Goal: Task Accomplishment & Management: Manage account settings

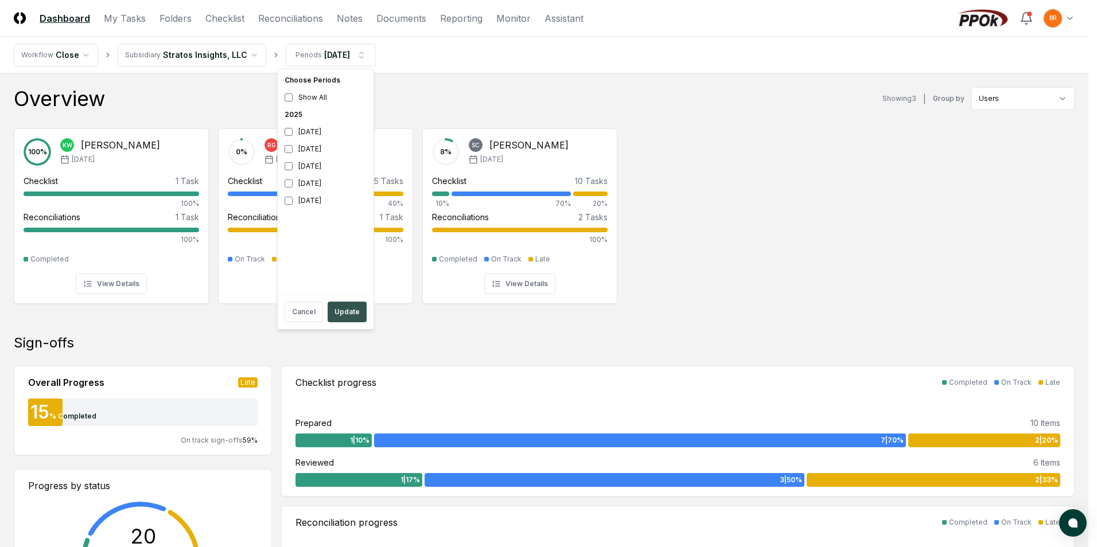
click at [346, 314] on button "Update" at bounding box center [346, 312] width 39 height 21
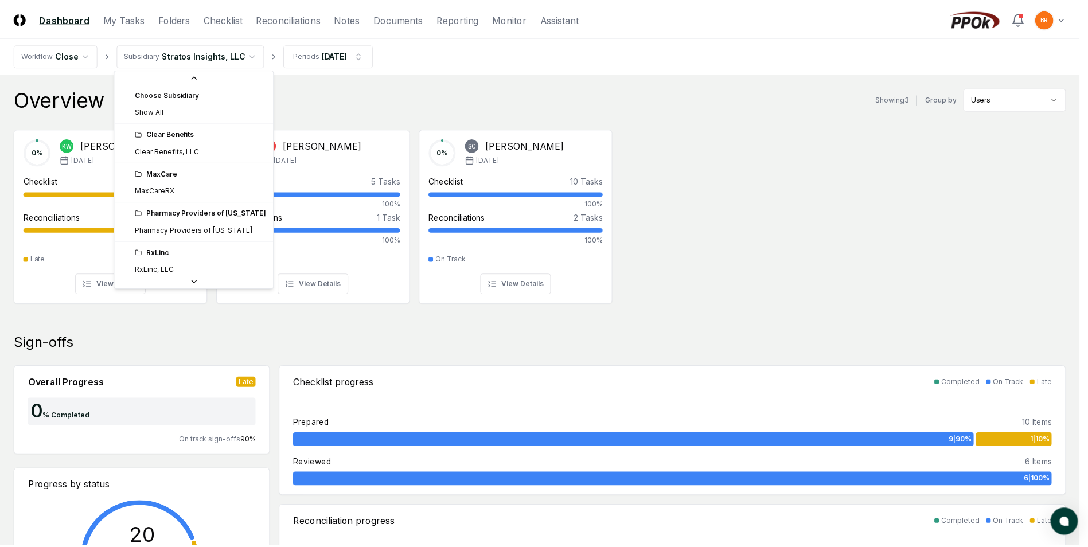
scroll to position [43, 0]
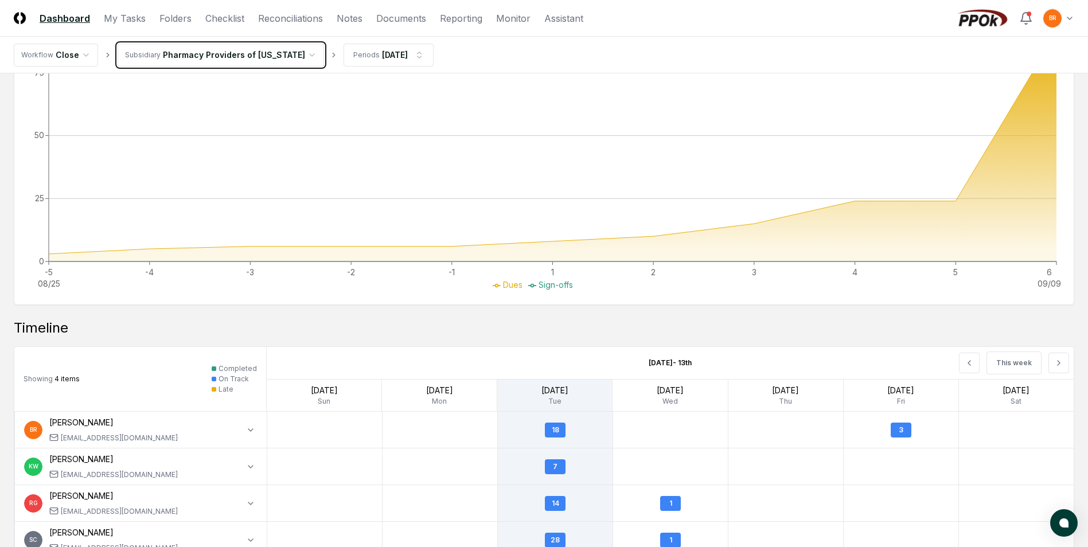
scroll to position [783, 0]
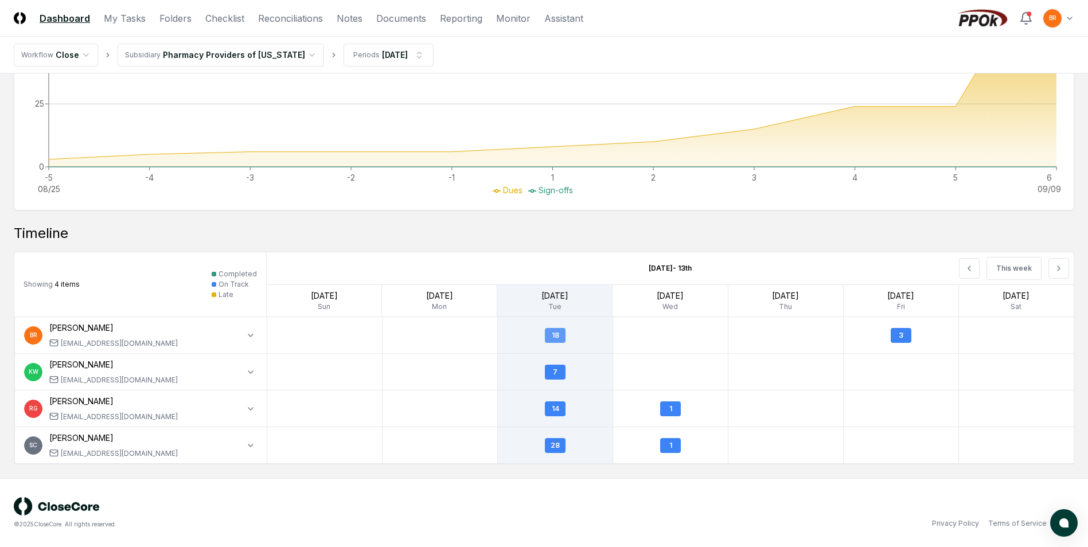
click at [554, 337] on div "18" at bounding box center [555, 335] width 21 height 15
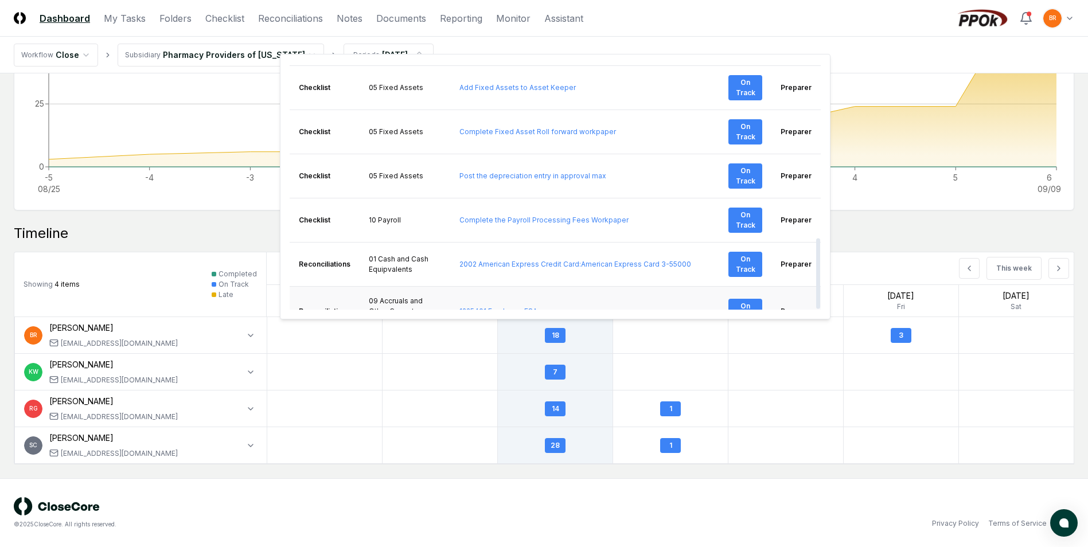
scroll to position [605, 0]
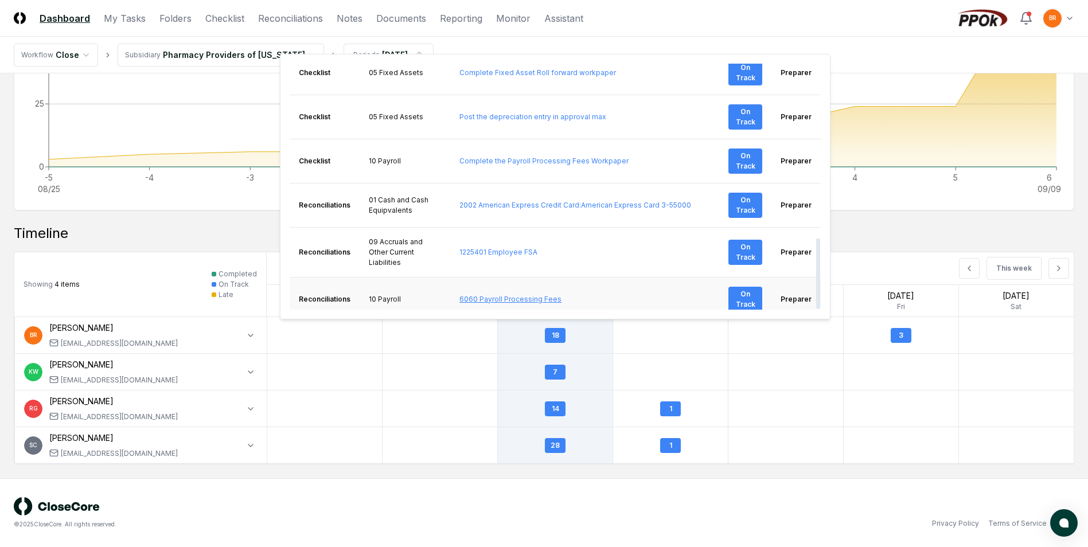
click at [476, 295] on link "6060 Payroll Processing Fees" at bounding box center [510, 299] width 102 height 9
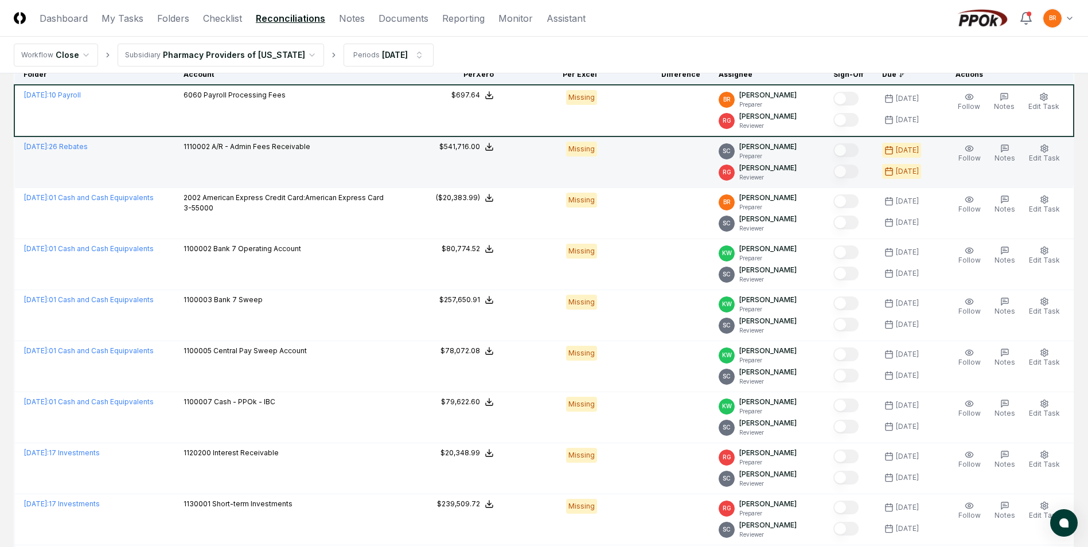
scroll to position [57, 0]
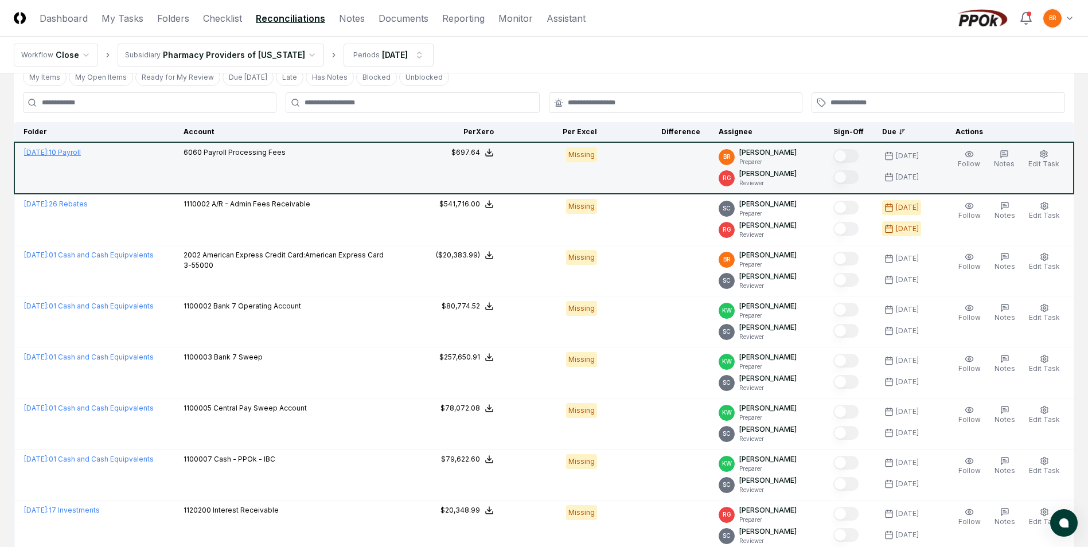
click at [81, 153] on link "[DATE] : 10 Payroll" at bounding box center [52, 152] width 57 height 9
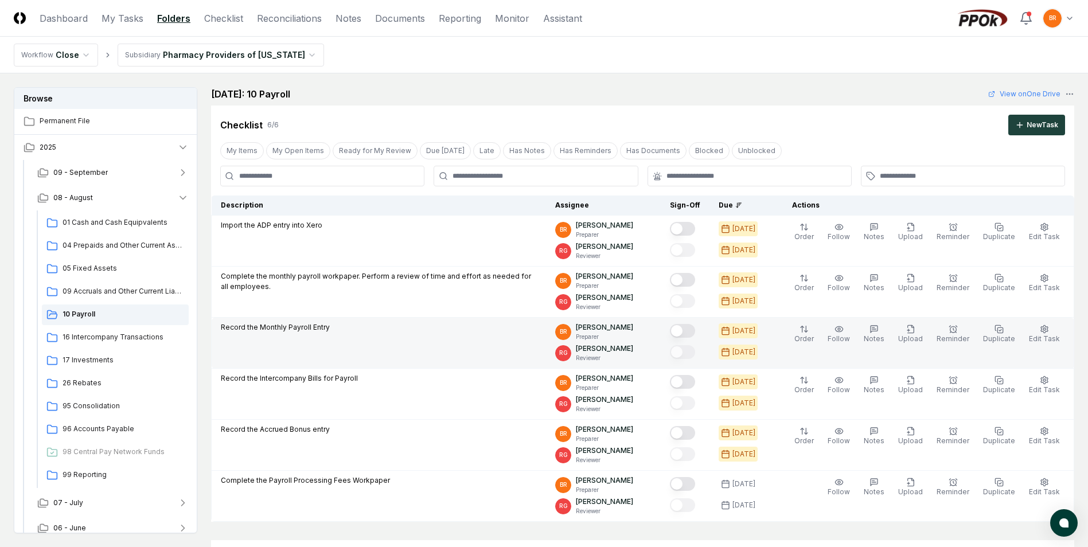
click at [686, 331] on button "Mark complete" at bounding box center [682, 331] width 25 height 14
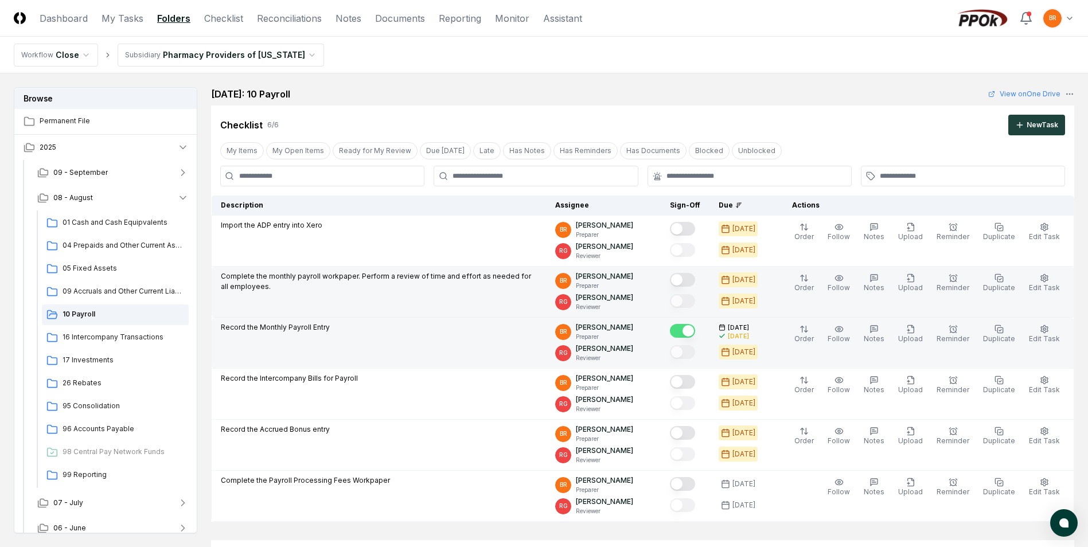
click at [686, 281] on button "Mark complete" at bounding box center [682, 280] width 25 height 14
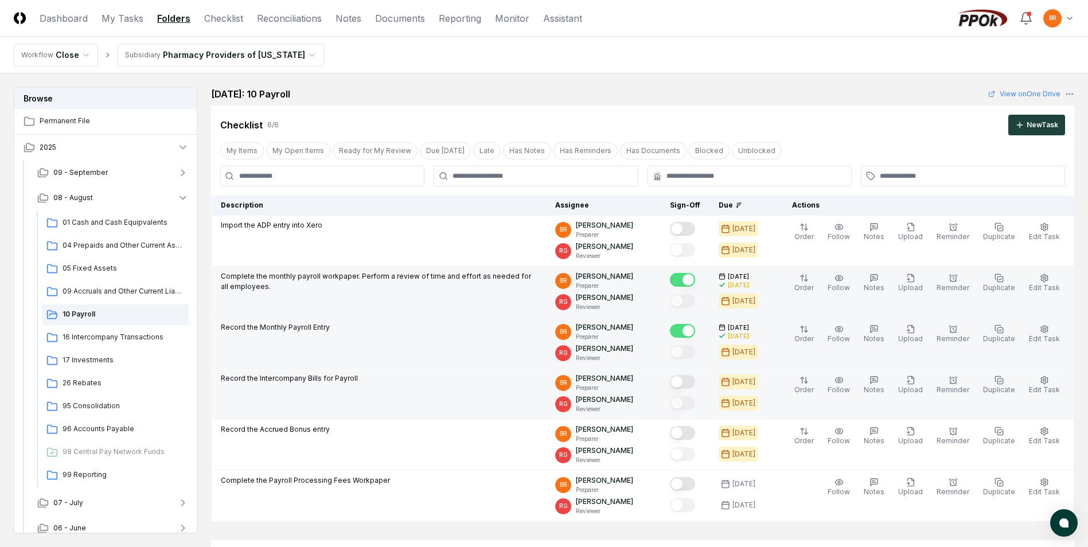
click at [690, 382] on button "Mark complete" at bounding box center [682, 382] width 25 height 14
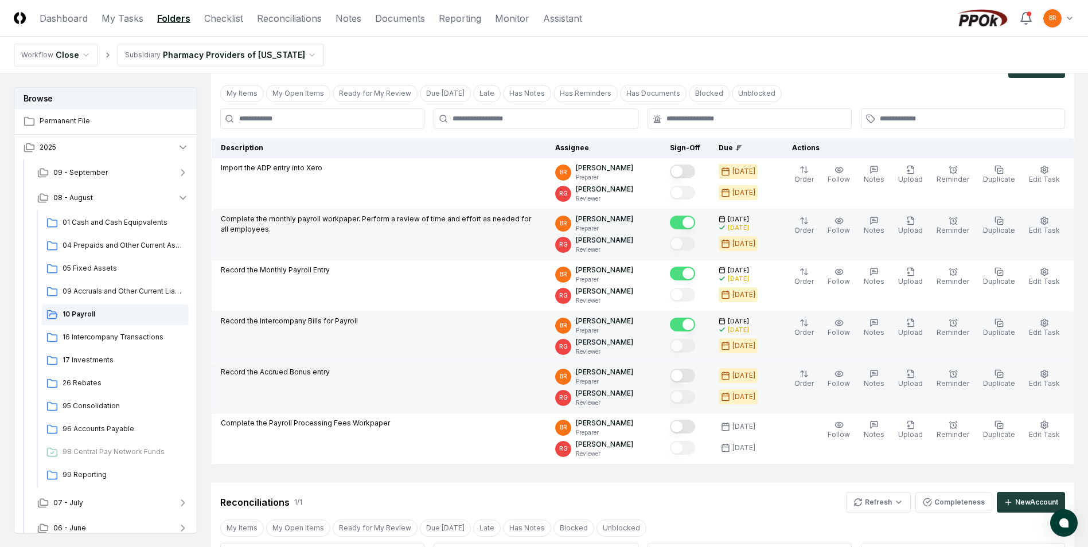
click at [686, 374] on button "Mark complete" at bounding box center [682, 376] width 25 height 14
click at [76, 221] on span "01 Cash and Cash Equipvalents" at bounding box center [124, 222] width 122 height 10
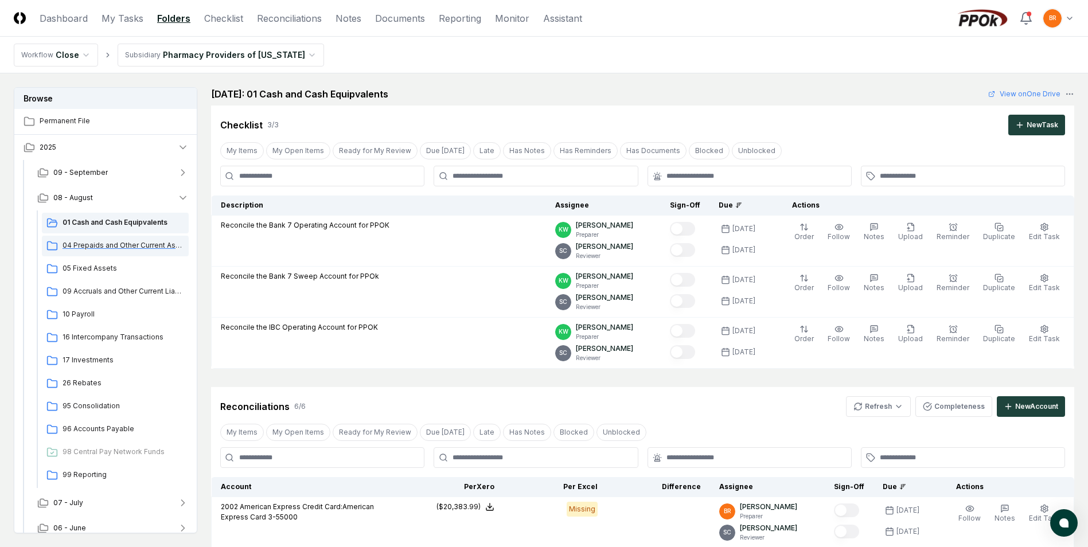
click at [104, 247] on span "04 Prepaids and Other Current Assets" at bounding box center [124, 245] width 122 height 10
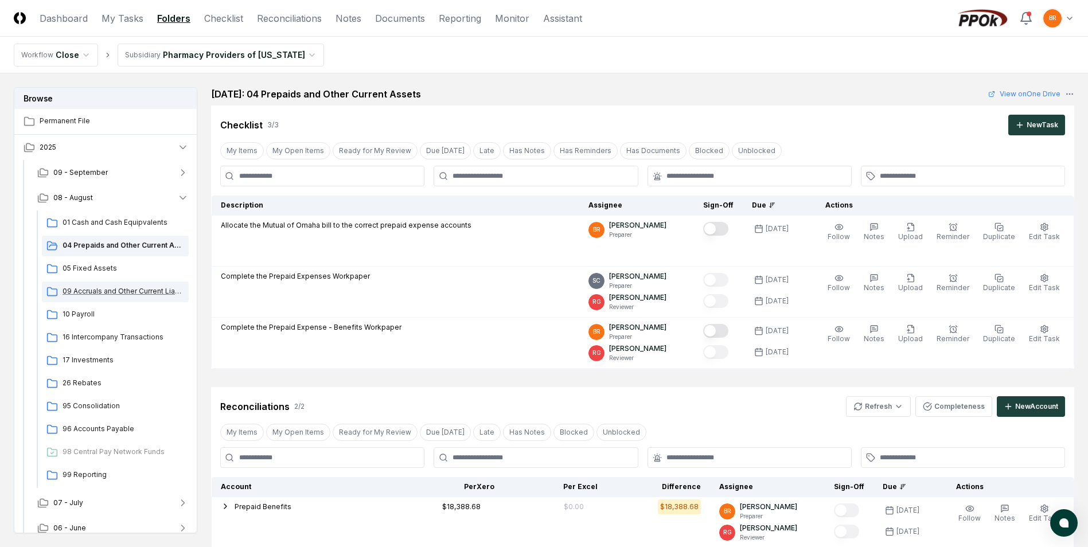
click at [102, 292] on span "09 Accruals and Other Current Liabilities" at bounding box center [124, 291] width 122 height 10
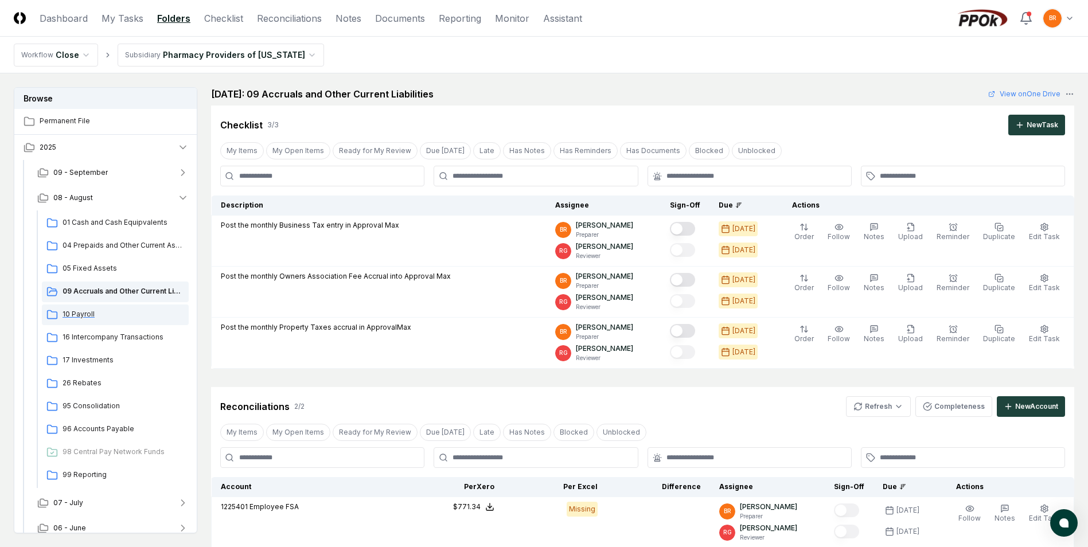
click at [88, 314] on span "10 Payroll" at bounding box center [124, 314] width 122 height 10
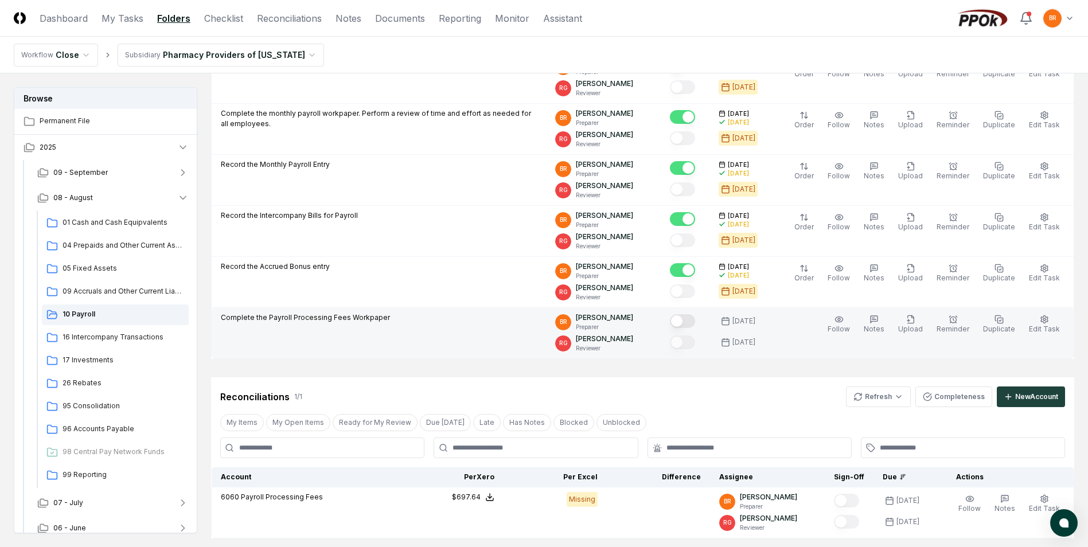
scroll to position [172, 0]
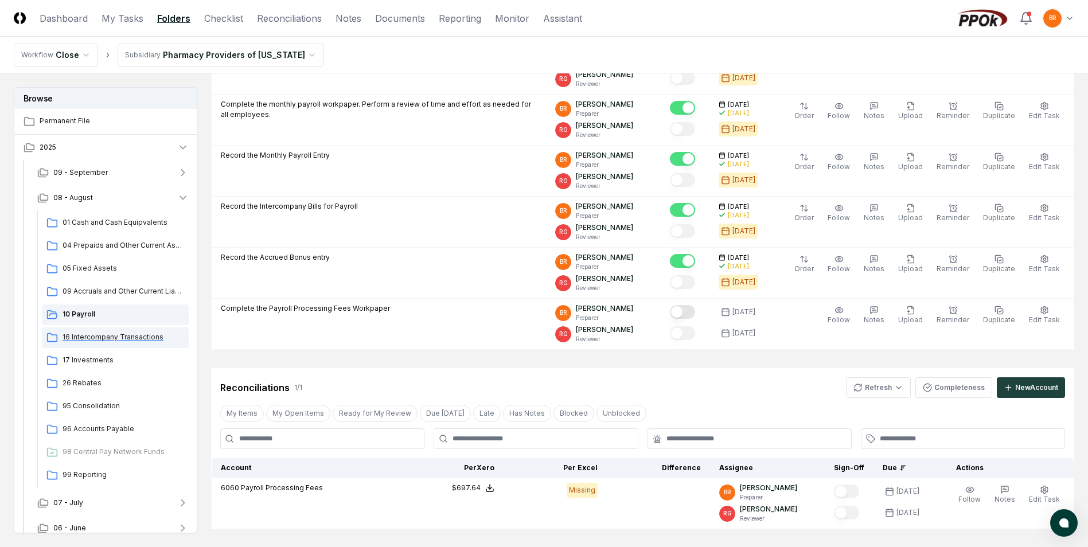
click at [99, 337] on span "16 Intercompany Transactions" at bounding box center [124, 337] width 122 height 10
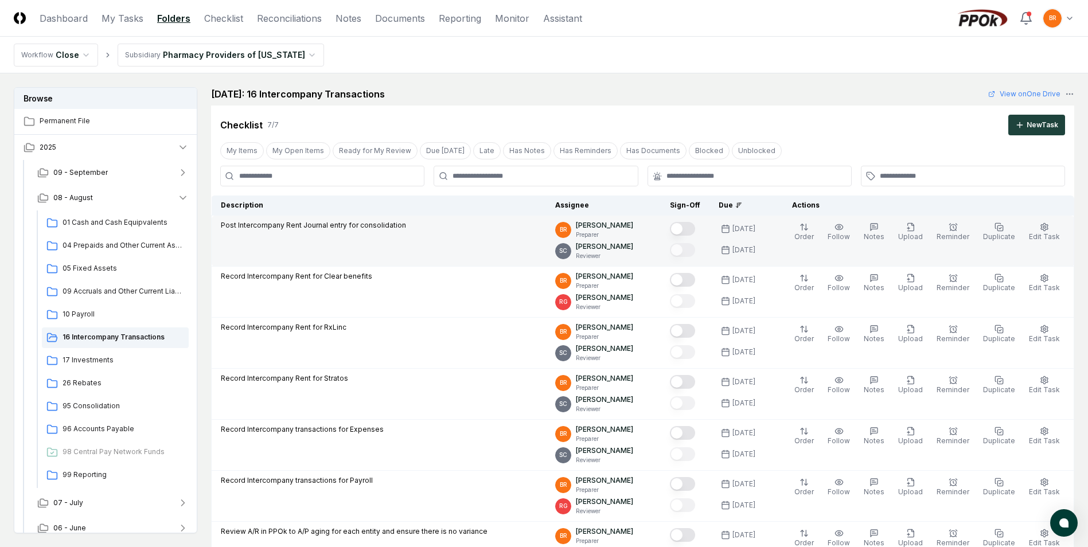
click at [690, 228] on button "Mark complete" at bounding box center [682, 229] width 25 height 14
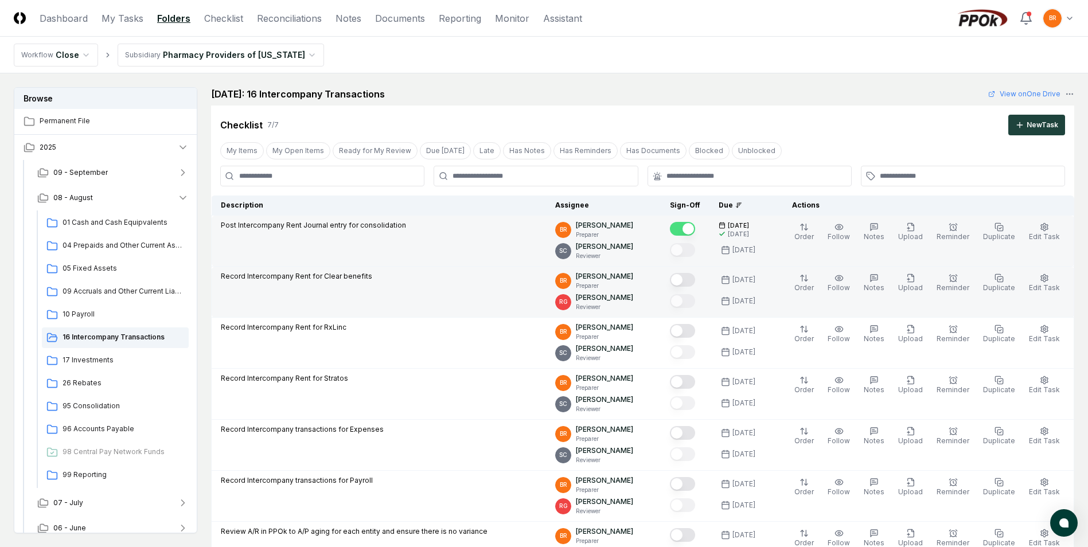
click at [689, 279] on button "Mark complete" at bounding box center [682, 280] width 25 height 14
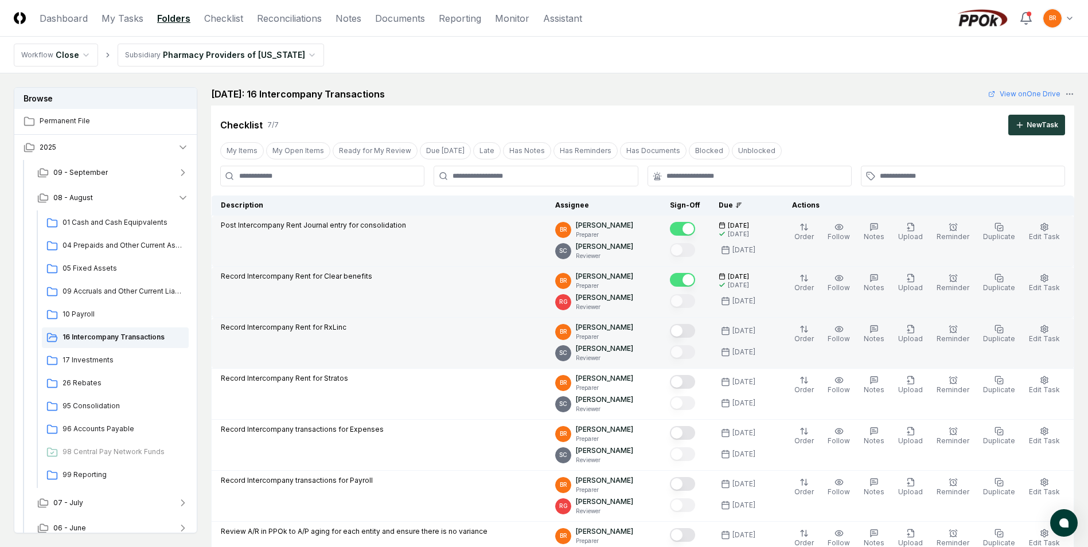
click at [689, 331] on button "Mark complete" at bounding box center [682, 331] width 25 height 14
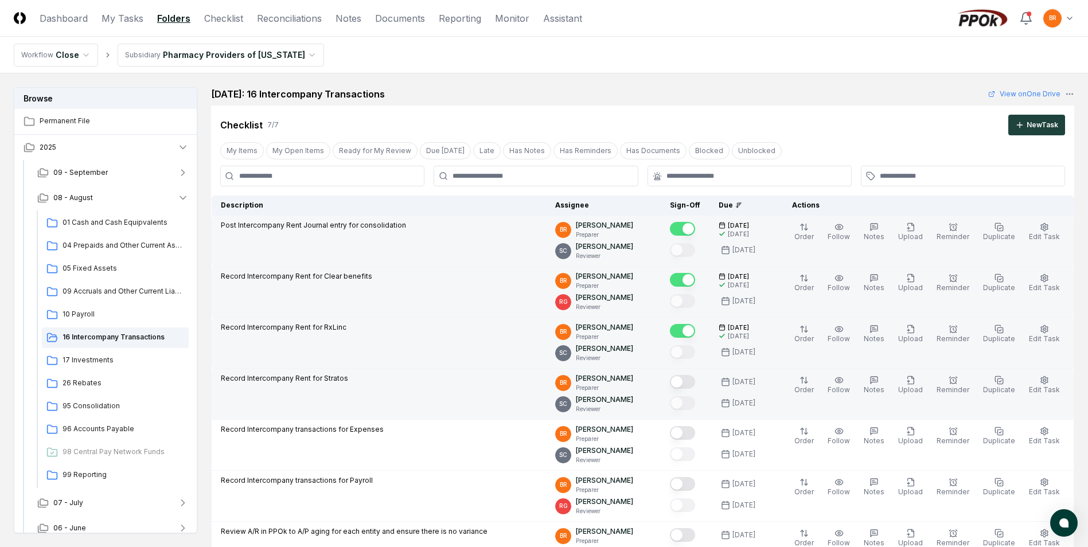
click at [693, 381] on button "Mark complete" at bounding box center [682, 382] width 25 height 14
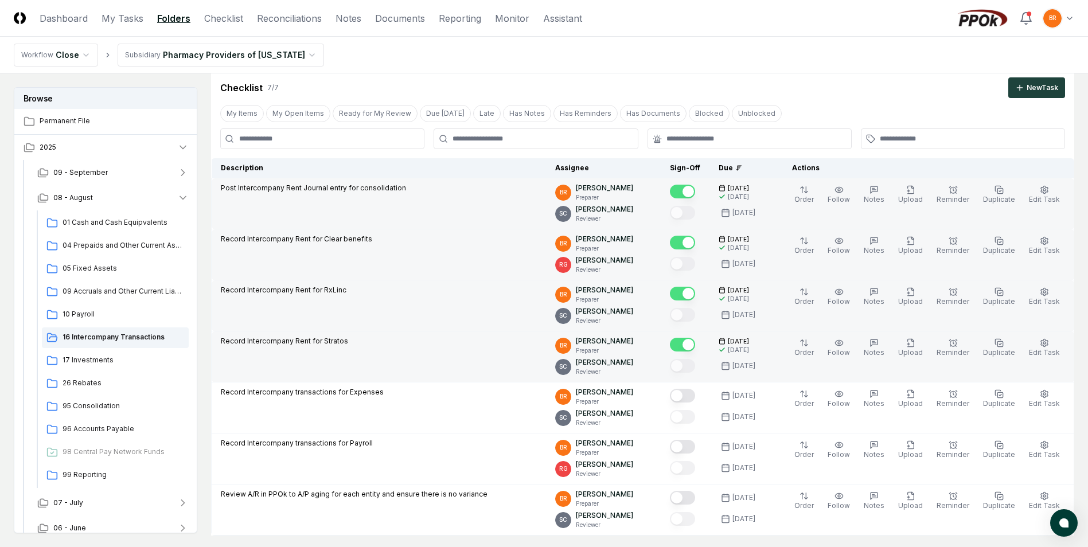
scroll to position [115, 0]
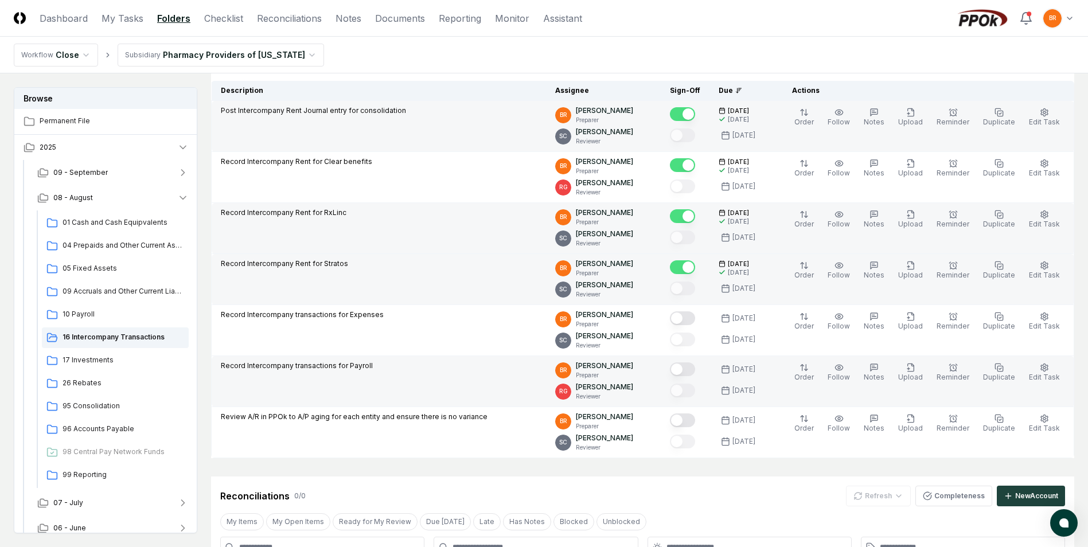
click at [690, 370] on button "Mark complete" at bounding box center [682, 369] width 25 height 14
click at [99, 360] on span "17 Investments" at bounding box center [124, 360] width 122 height 10
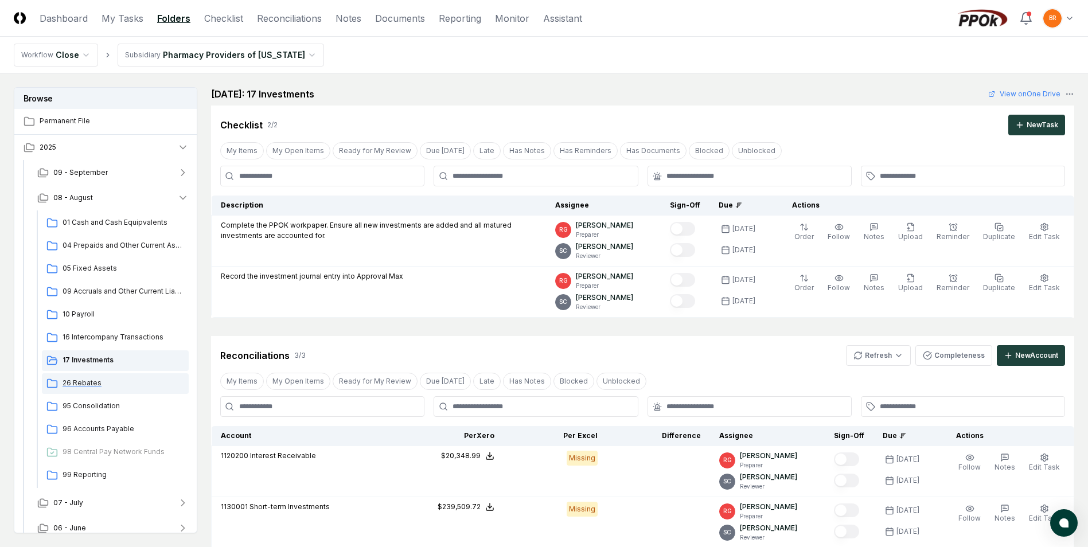
click at [89, 384] on span "26 Rebates" at bounding box center [124, 383] width 122 height 10
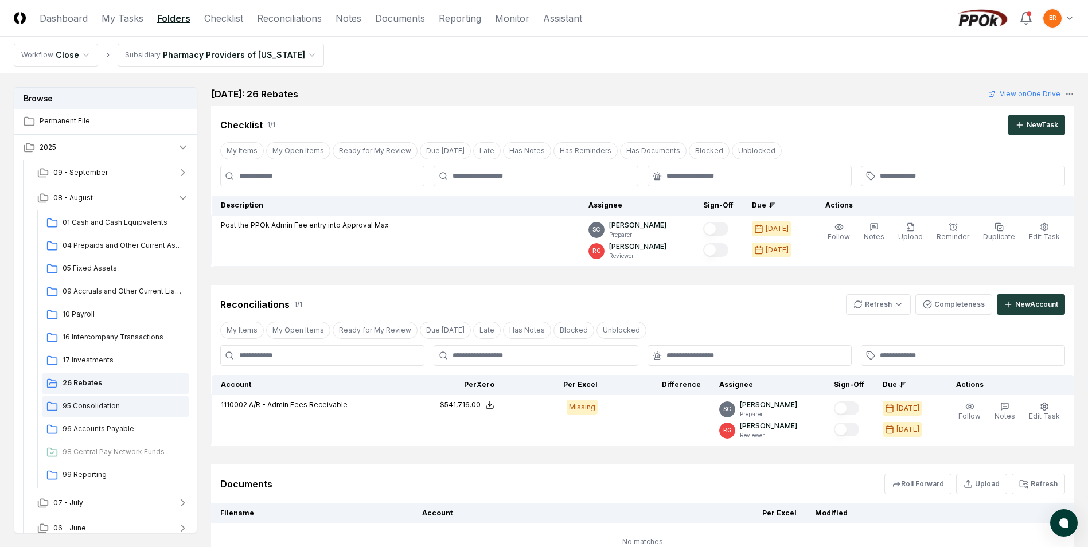
click at [95, 405] on span "95 Consolidation" at bounding box center [124, 406] width 122 height 10
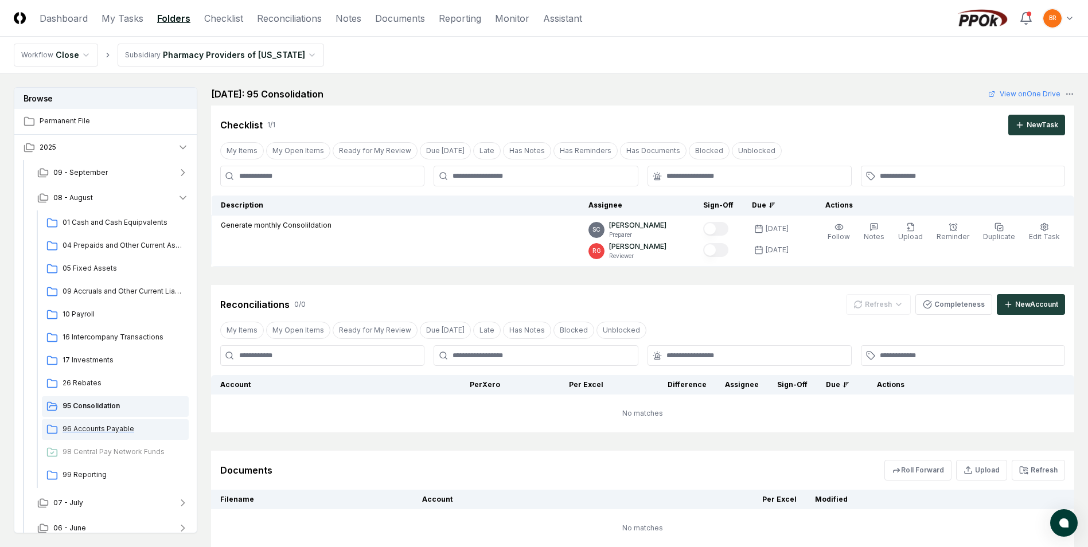
click at [98, 430] on span "96 Accounts Payable" at bounding box center [124, 429] width 122 height 10
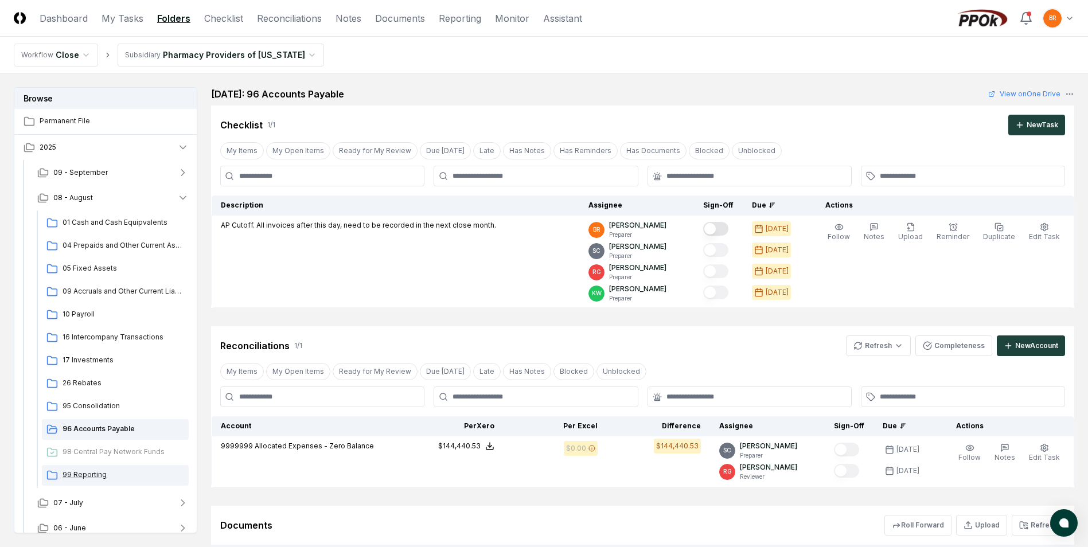
click at [77, 471] on span "99 Reporting" at bounding box center [124, 475] width 122 height 10
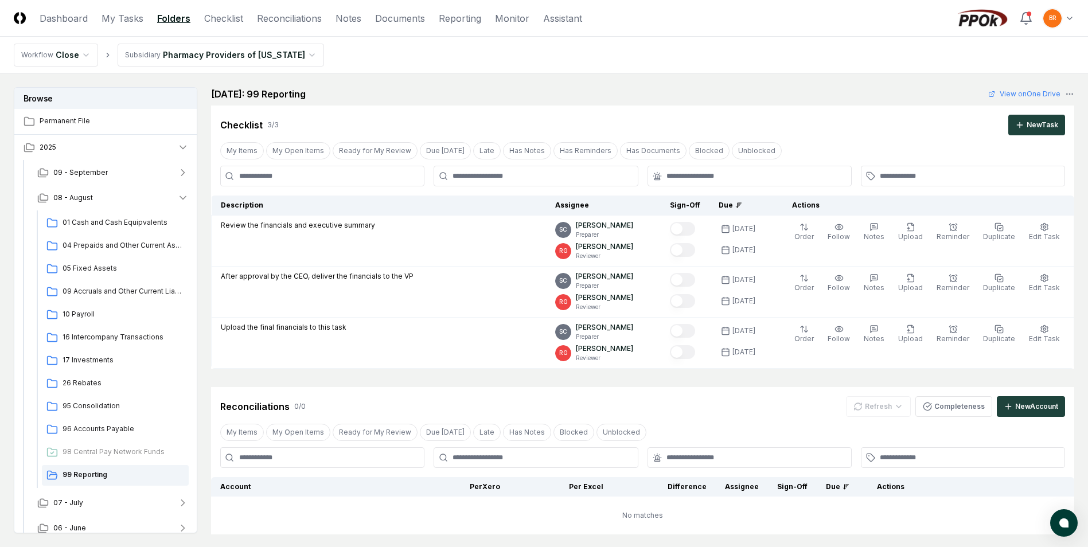
click at [1058, 19] on html "CloseCore Dashboard My Tasks Folders Checklist Reconciliations Notes Documents …" at bounding box center [544, 366] width 1088 height 732
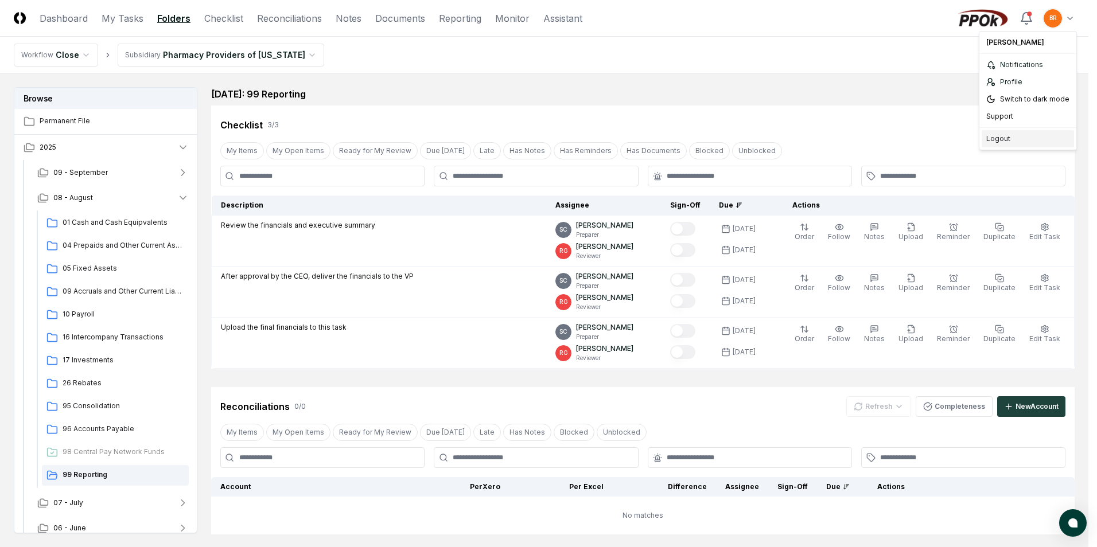
click at [998, 141] on div "Logout" at bounding box center [1027, 138] width 92 height 17
